Goal: Task Accomplishment & Management: Complete application form

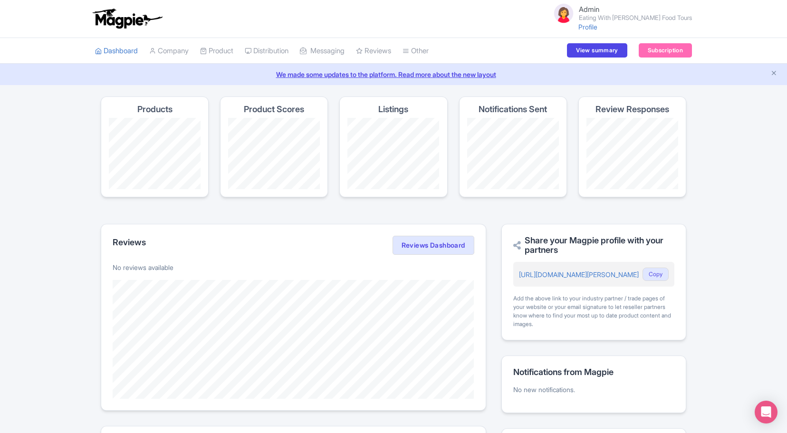
click at [619, 19] on small "Eating With [PERSON_NAME] Food Tours" at bounding box center [635, 18] width 113 height 6
click at [630, 54] on link "Users" at bounding box center [646, 53] width 90 height 15
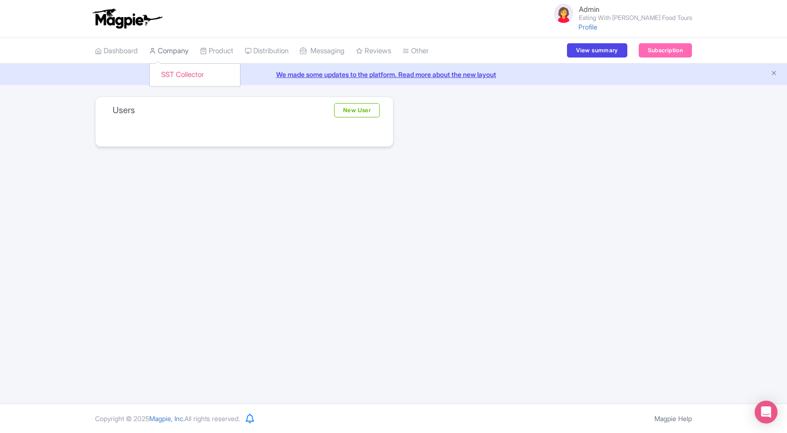
click at [177, 57] on link "Company" at bounding box center [168, 51] width 39 height 26
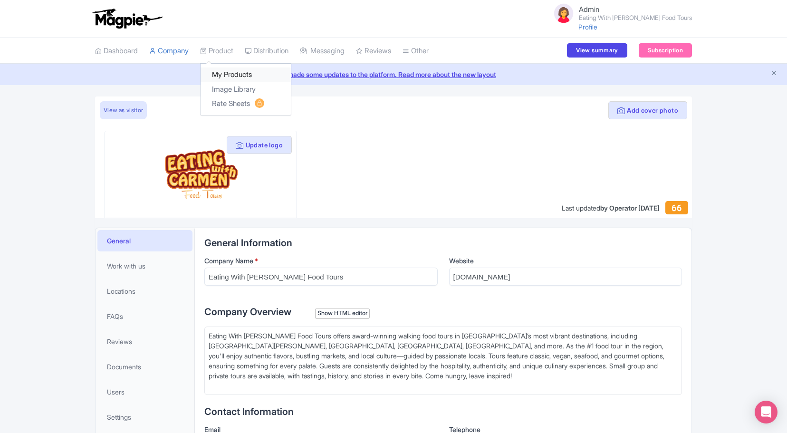
click at [220, 75] on link "My Products" at bounding box center [246, 74] width 90 height 15
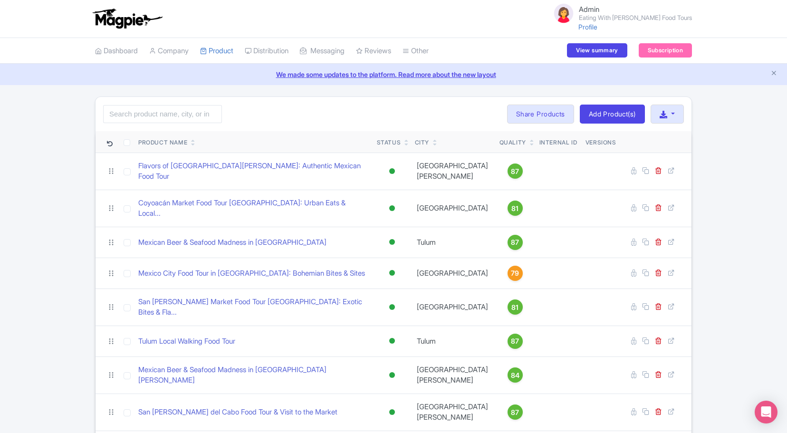
click at [630, 20] on small "Eating With [PERSON_NAME] Food Tours" at bounding box center [635, 18] width 113 height 6
click at [627, 52] on link "Users" at bounding box center [646, 53] width 90 height 15
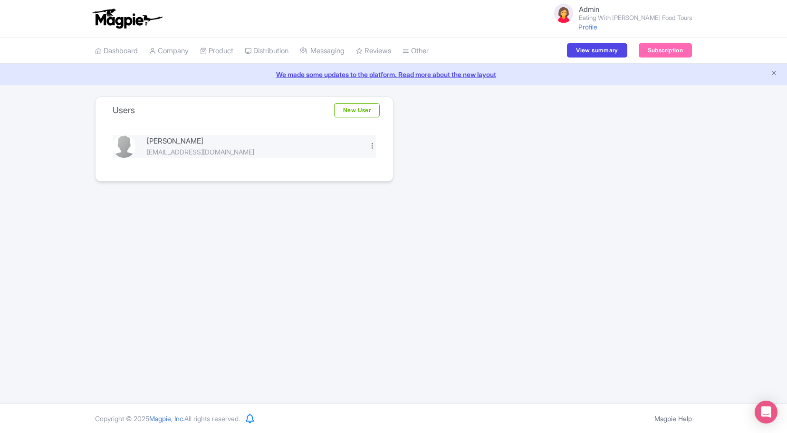
click at [371, 147] on div at bounding box center [372, 145] width 7 height 7
click at [359, 182] on link "Delete" at bounding box center [330, 176] width 90 height 15
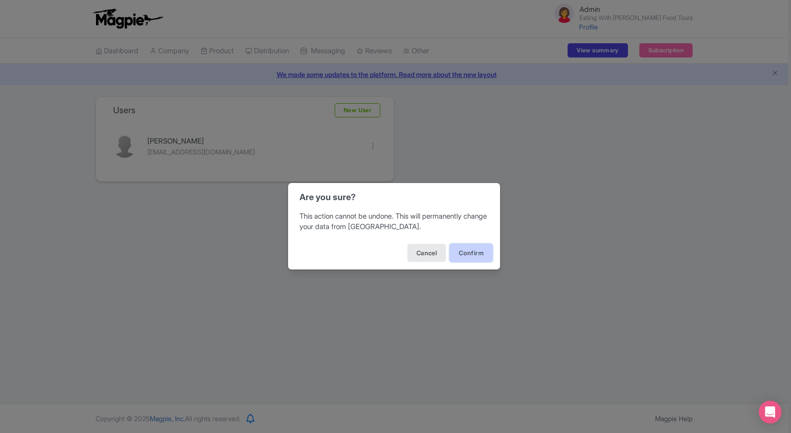
click at [464, 253] on button "Confirm" at bounding box center [470, 253] width 43 height 18
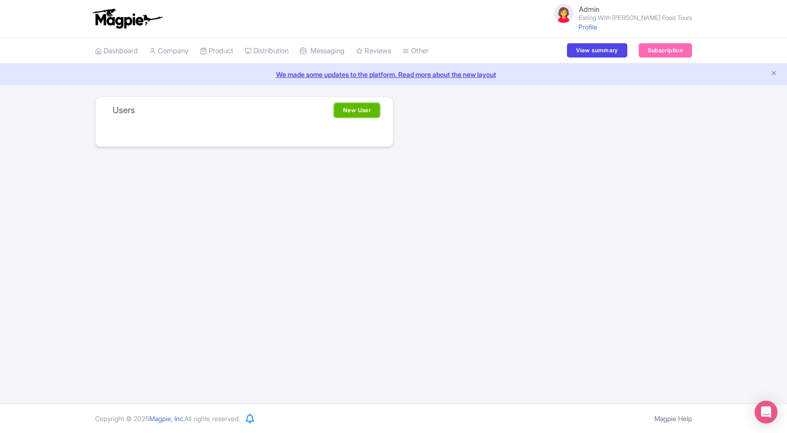
click at [362, 114] on link "New User" at bounding box center [357, 110] width 46 height 14
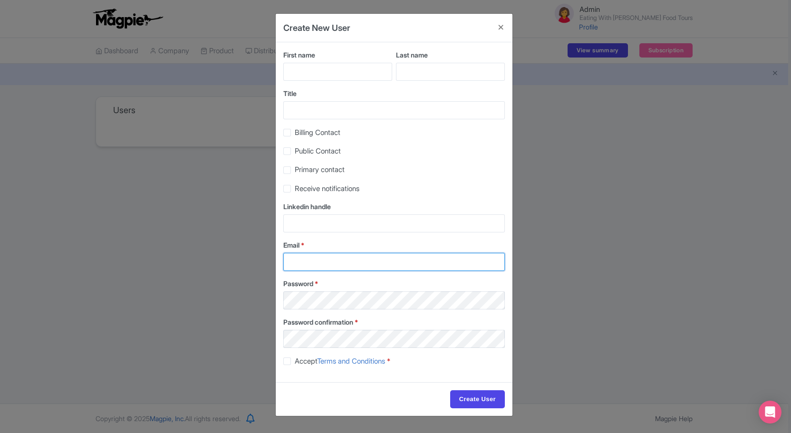
click at [354, 257] on input "Email *" at bounding box center [393, 262] width 221 height 18
paste input "info@eatingwithcarmen.com"
type input "info@eatingwithcarmen.com"
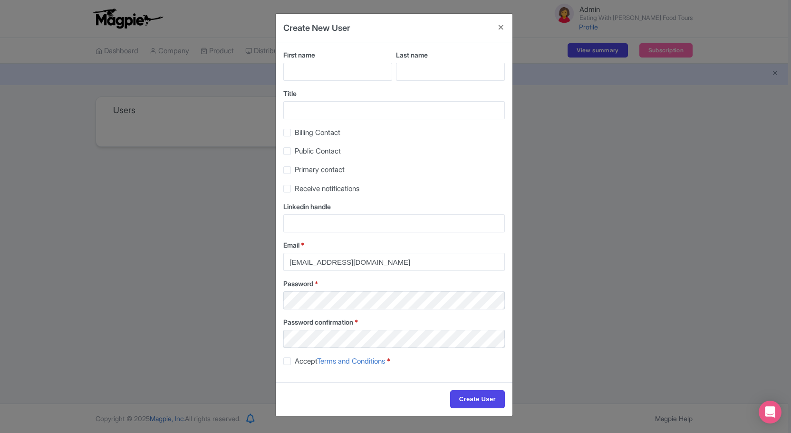
click at [295, 362] on label "Accept Terms and Conditions *" at bounding box center [342, 361] width 95 height 11
click at [295, 362] on input "Accept Terms and Conditions *" at bounding box center [298, 358] width 6 height 6
checkbox input "true"
click at [295, 135] on label "Billing Contact" at bounding box center [318, 132] width 46 height 11
click at [295, 133] on input "Billing Contact" at bounding box center [298, 130] width 6 height 6
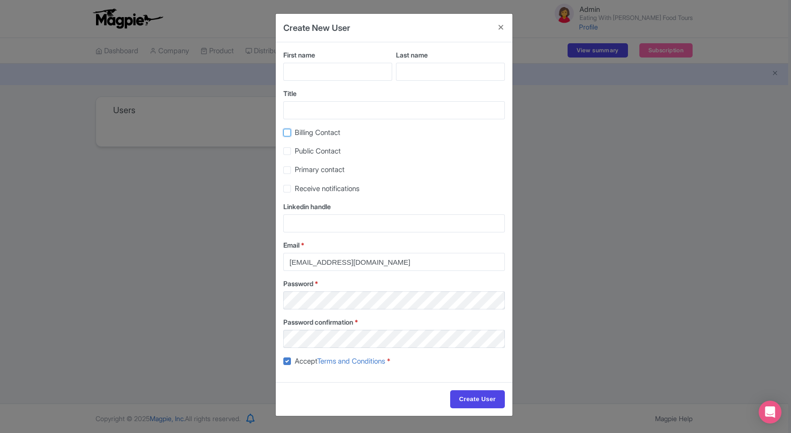
checkbox input "true"
click at [295, 150] on label "Public Contact" at bounding box center [318, 151] width 46 height 11
click at [295, 150] on input "Public Contact" at bounding box center [298, 148] width 6 height 6
checkbox input "true"
click at [295, 170] on label "Primary contact" at bounding box center [320, 169] width 50 height 11
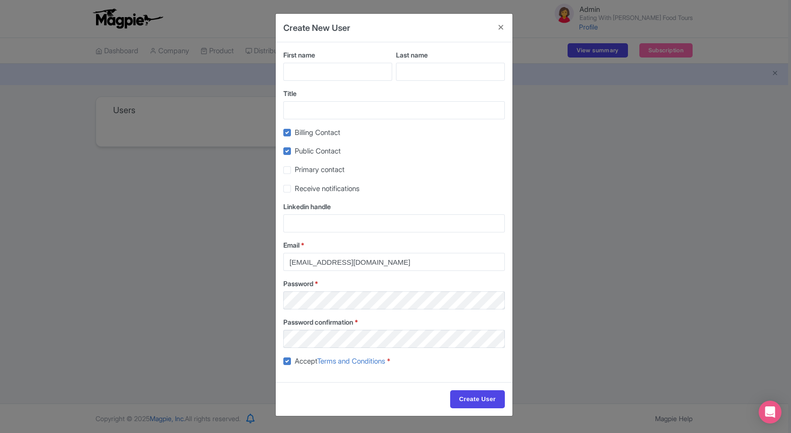
click at [295, 170] on input "Primary contact" at bounding box center [298, 167] width 6 height 6
checkbox input "true"
click at [354, 73] on input "First name" at bounding box center [337, 72] width 109 height 18
paste input "Daniel Cerda"
drag, startPoint x: 341, startPoint y: 70, endPoint x: 313, endPoint y: 71, distance: 27.6
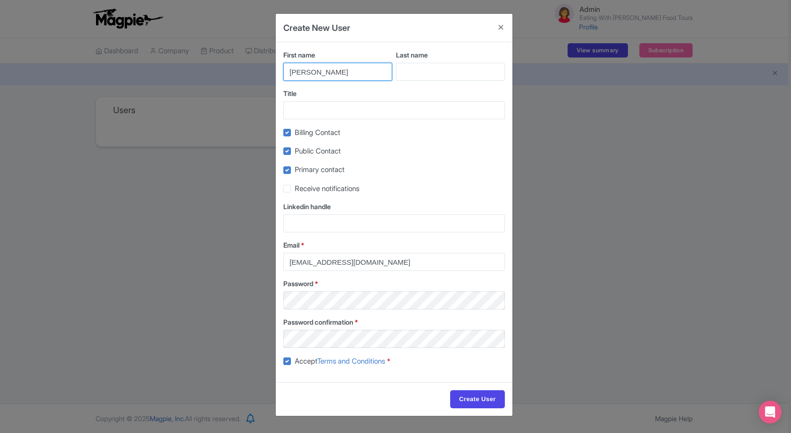
click at [313, 71] on input "Daniel Cerda" at bounding box center [337, 72] width 109 height 18
type input "Daniel"
click at [479, 70] on input "Last name" at bounding box center [450, 72] width 109 height 18
paste input "Cerda"
type input "Cerda"
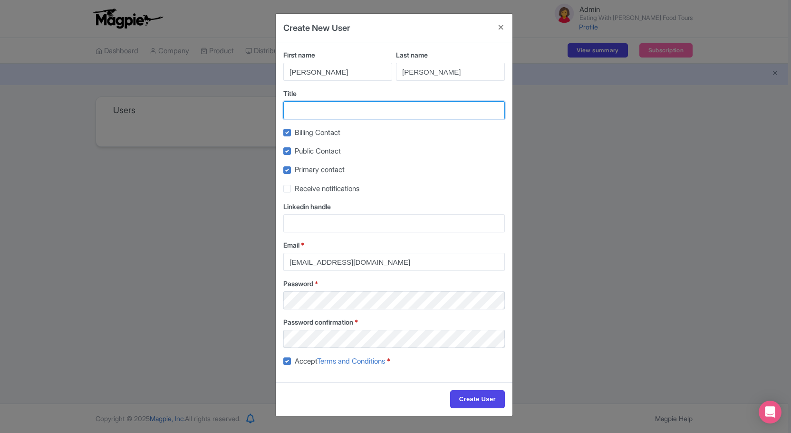
click at [465, 111] on input "Title" at bounding box center [393, 110] width 221 height 18
type input "CEO/Owner"
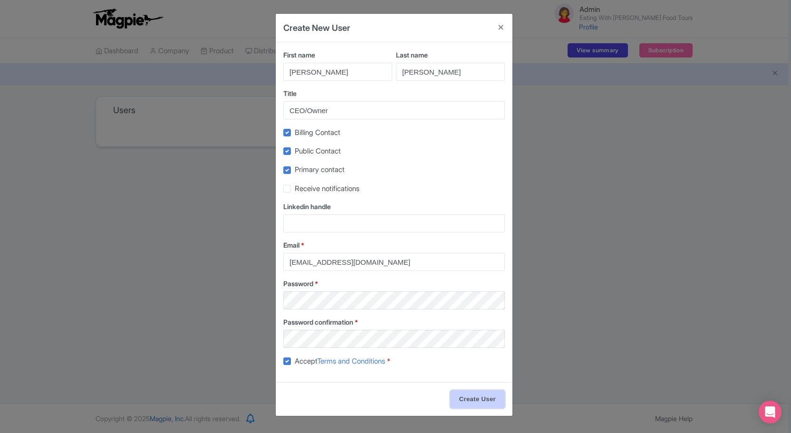
click at [479, 396] on input "Create User" at bounding box center [477, 399] width 55 height 18
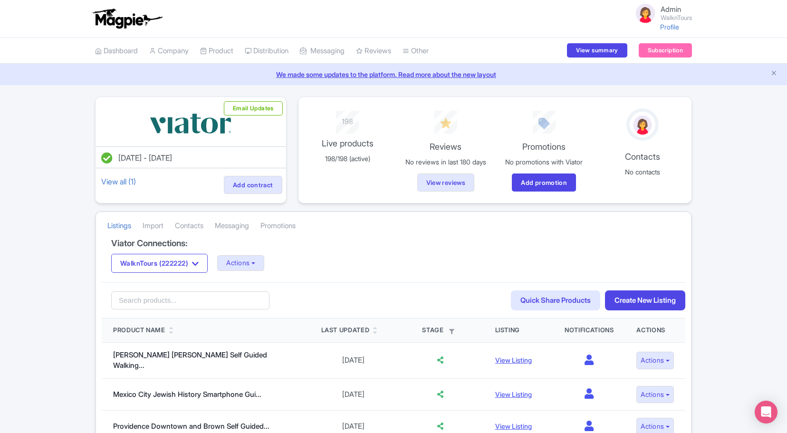
scroll to position [188, 0]
